Goal: Information Seeking & Learning: Check status

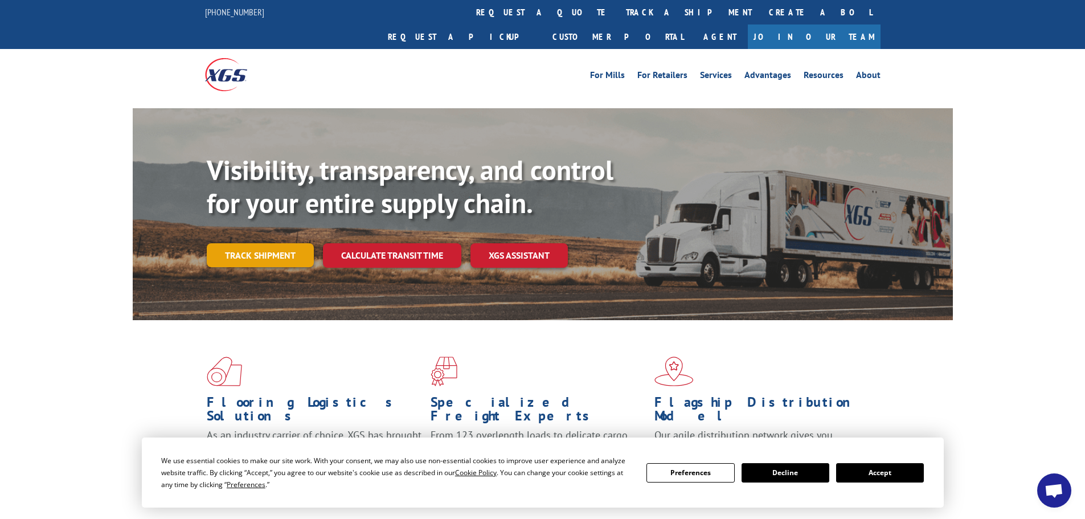
click at [285, 243] on link "Track shipment" at bounding box center [260, 255] width 107 height 24
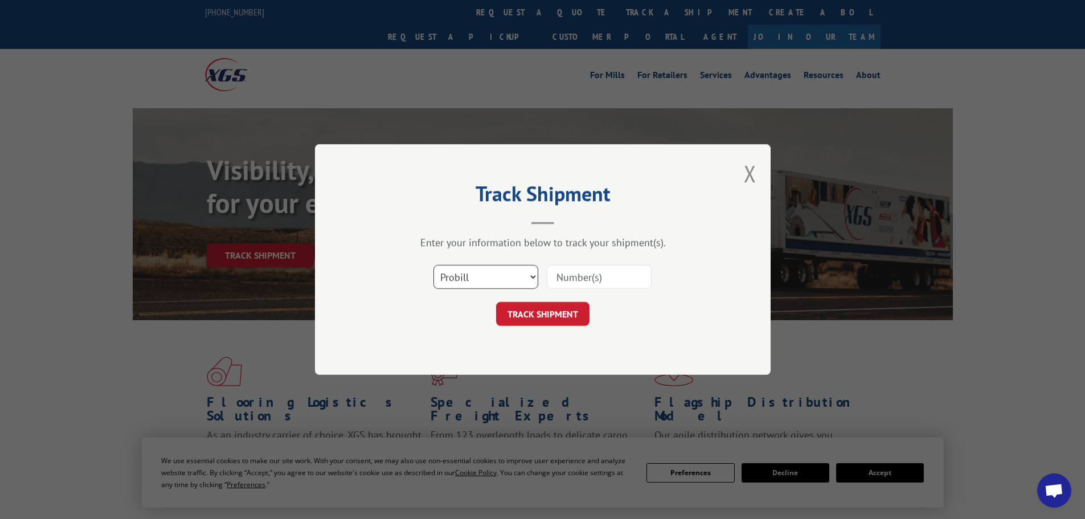
click at [474, 281] on select "Select category... Probill BOL PO" at bounding box center [485, 277] width 105 height 24
select select "po"
click at [433, 265] on select "Select category... Probill BOL PO" at bounding box center [485, 277] width 105 height 24
click at [572, 282] on input at bounding box center [599, 277] width 105 height 24
paste input "17522302"
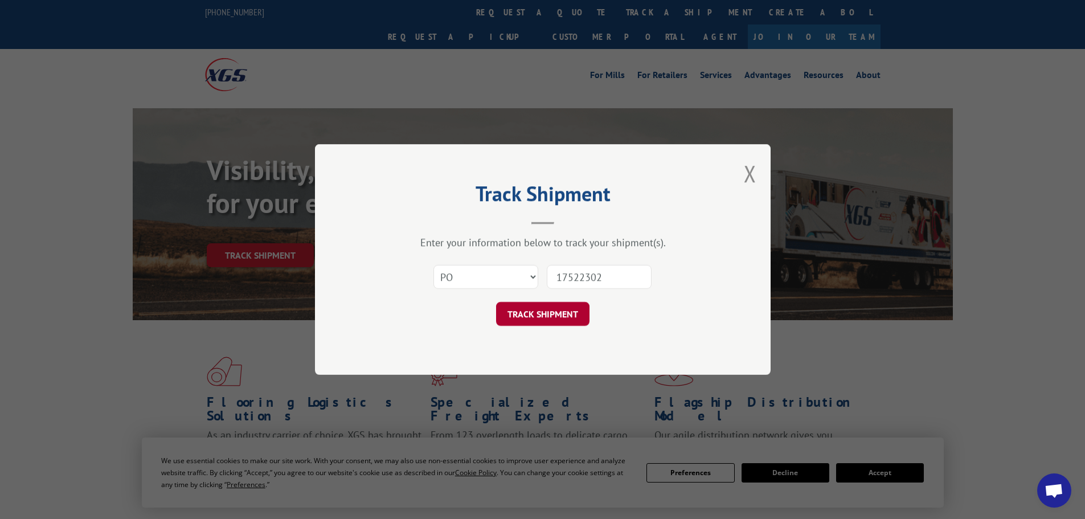
type input "17522302"
click at [559, 311] on button "TRACK SHIPMENT" at bounding box center [542, 314] width 93 height 24
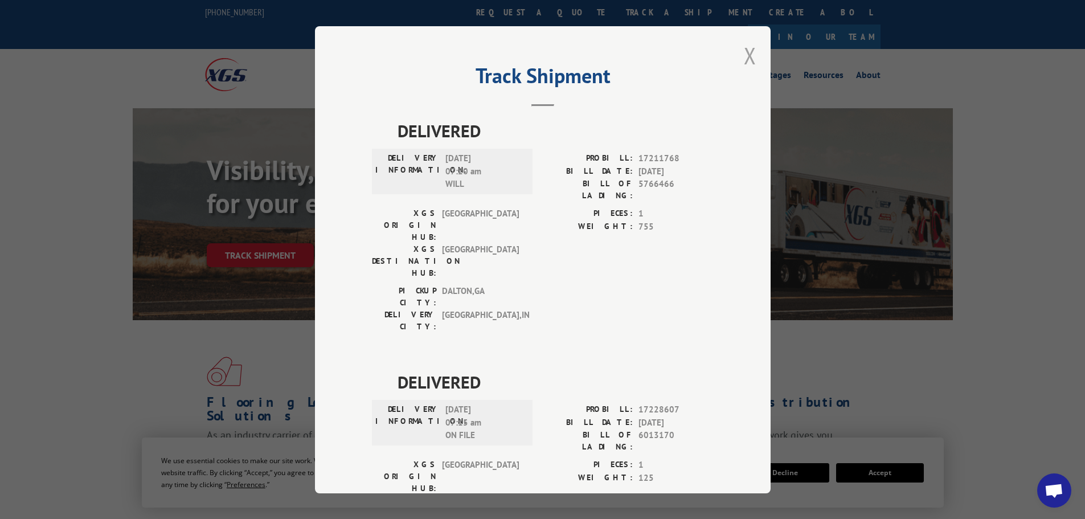
click at [748, 57] on button "Close modal" at bounding box center [750, 55] width 13 height 30
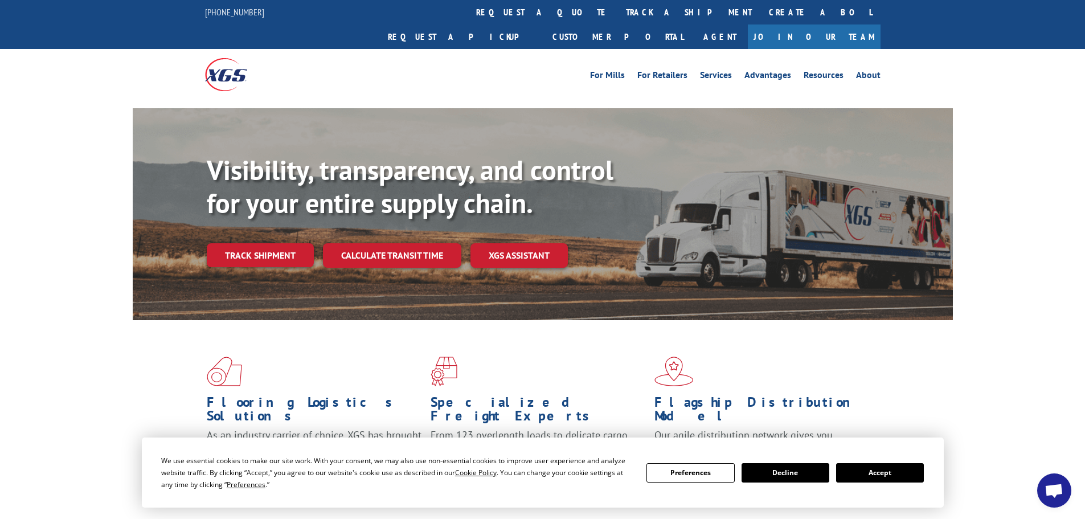
click at [886, 473] on button "Accept" at bounding box center [880, 472] width 88 height 19
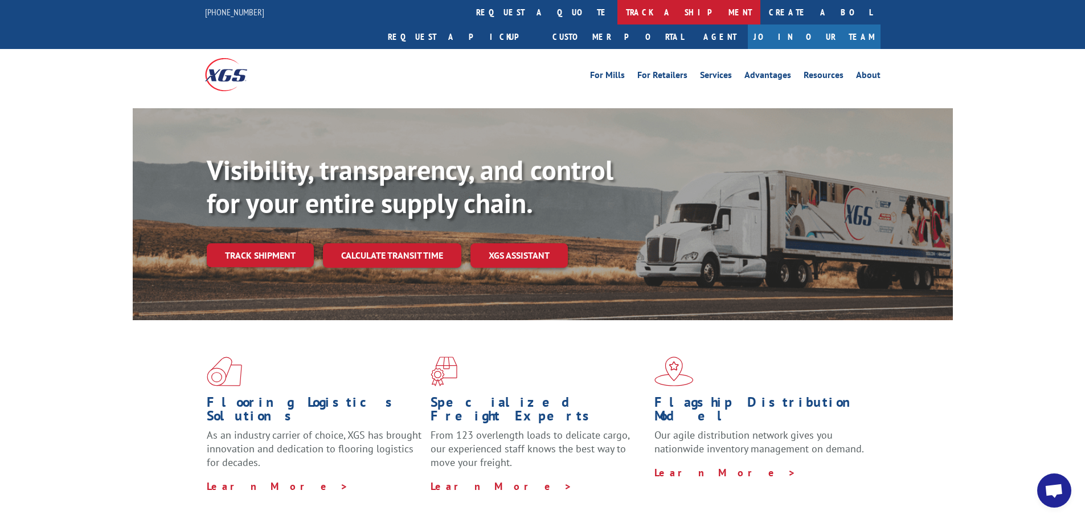
click at [617, 15] on link "track a shipment" at bounding box center [688, 12] width 143 height 24
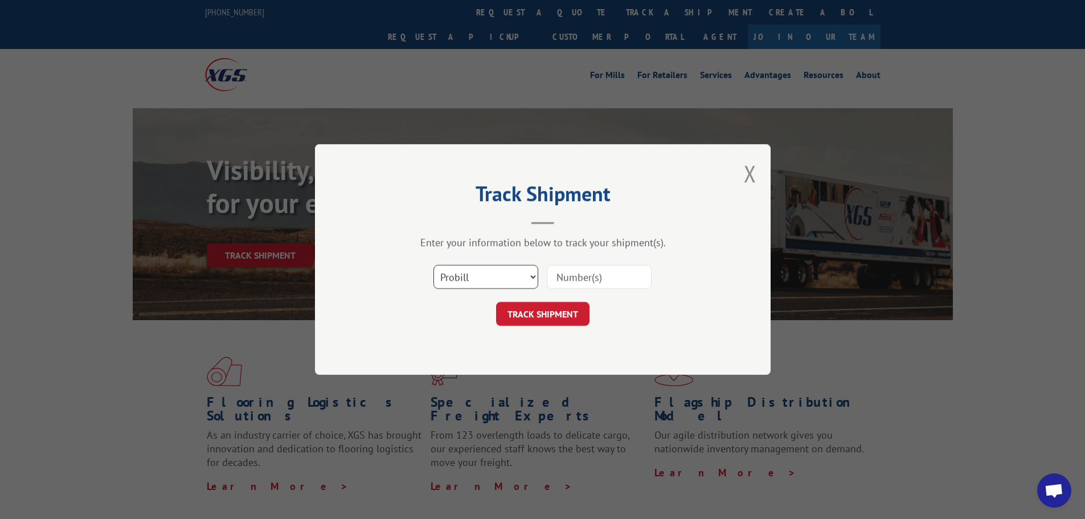
click at [513, 274] on select "Select category... Probill BOL PO" at bounding box center [485, 277] width 105 height 24
select select "po"
click at [433, 265] on select "Select category... Probill BOL PO" at bounding box center [485, 277] width 105 height 24
click at [597, 278] on input at bounding box center [599, 277] width 105 height 24
paste input "17522469"
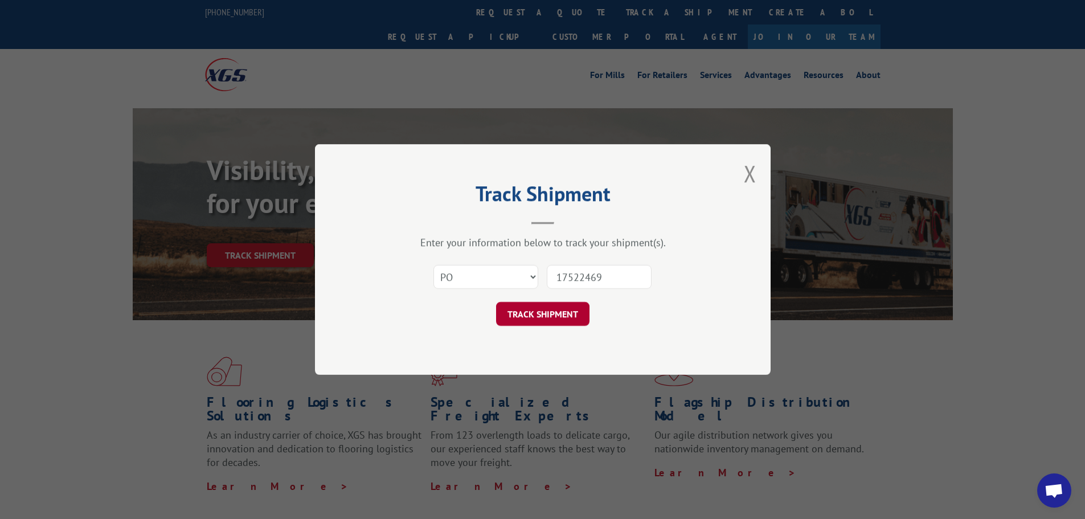
type input "17522469"
click at [566, 311] on button "TRACK SHIPMENT" at bounding box center [542, 314] width 93 height 24
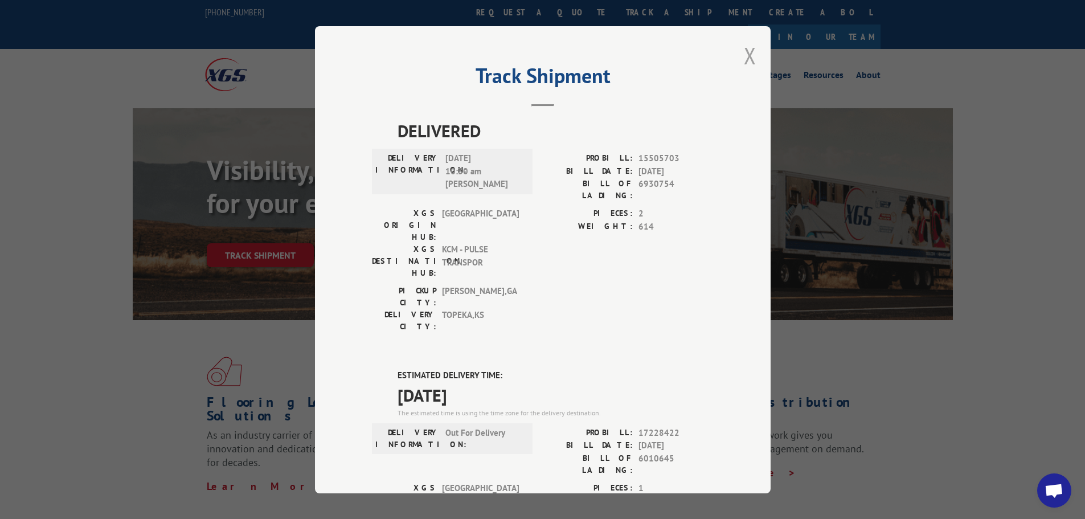
drag, startPoint x: 747, startPoint y: 50, endPoint x: 735, endPoint y: 51, distance: 12.0
click at [747, 50] on button "Close modal" at bounding box center [750, 55] width 13 height 30
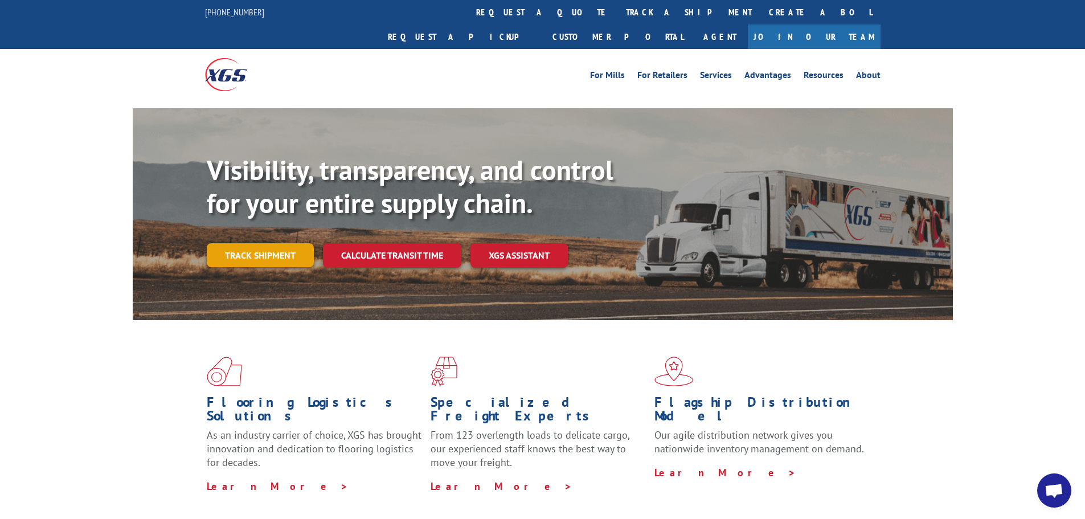
click at [280, 243] on link "Track shipment" at bounding box center [260, 255] width 107 height 24
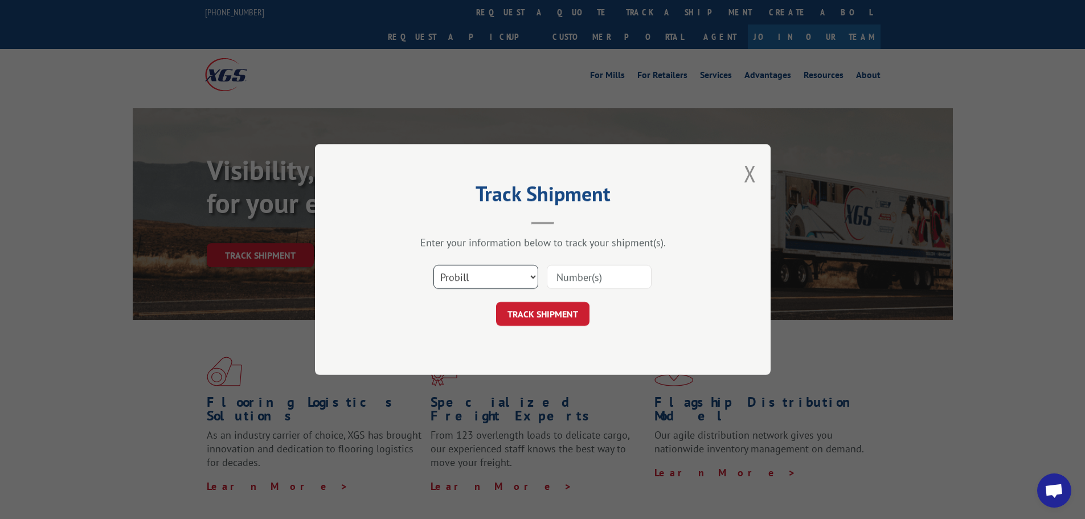
click at [478, 277] on select "Select category... Probill BOL PO" at bounding box center [485, 277] width 105 height 24
select select "po"
click at [433, 265] on select "Select category... Probill BOL PO" at bounding box center [485, 277] width 105 height 24
click at [567, 282] on input at bounding box center [599, 277] width 105 height 24
paste input "17522537"
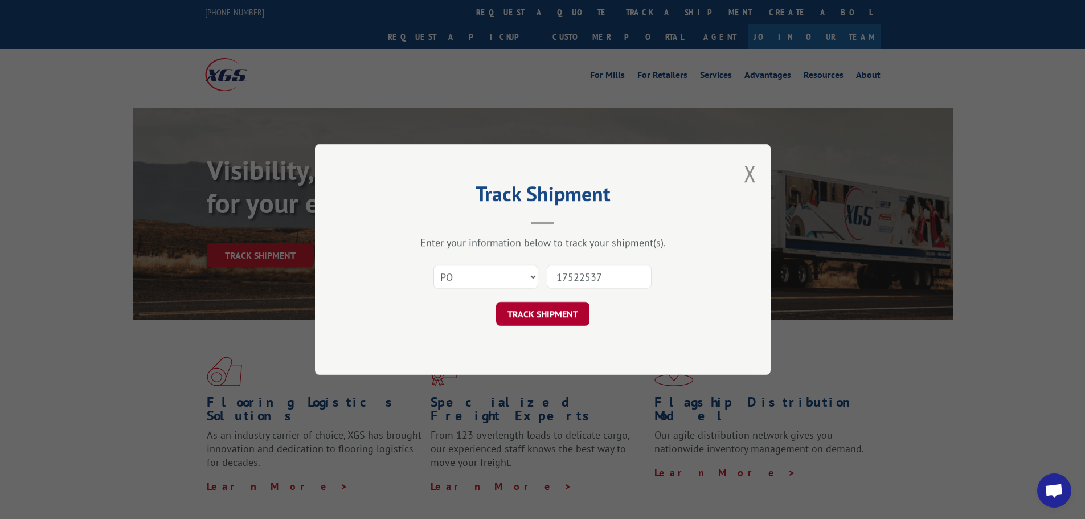
type input "17522537"
click at [564, 313] on button "TRACK SHIPMENT" at bounding box center [542, 314] width 93 height 24
